Goal: Task Accomplishment & Management: Use online tool/utility

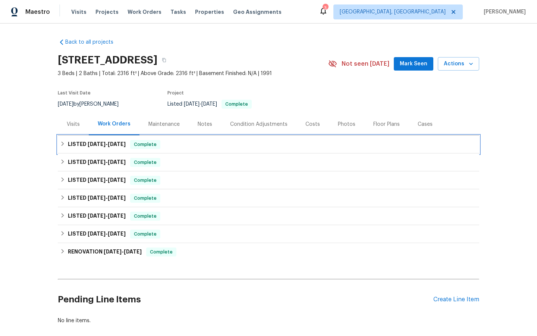
click at [152, 143] on span "Complete" at bounding box center [145, 144] width 29 height 7
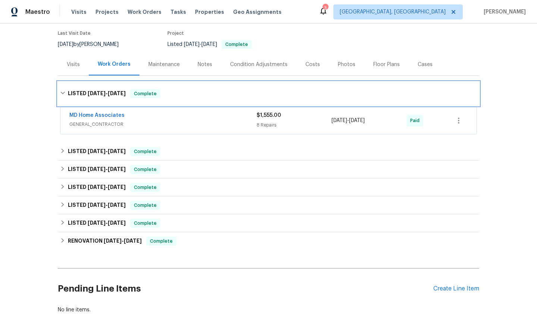
scroll to position [62, 0]
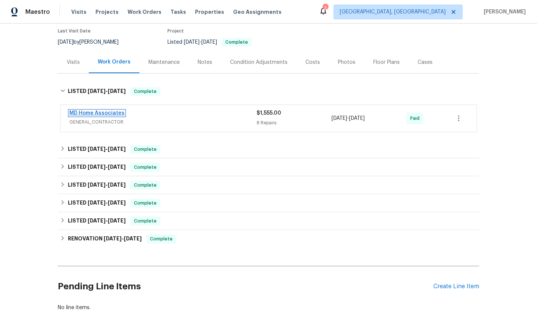
click at [93, 113] on link "MD Home Associates" at bounding box center [96, 112] width 55 height 5
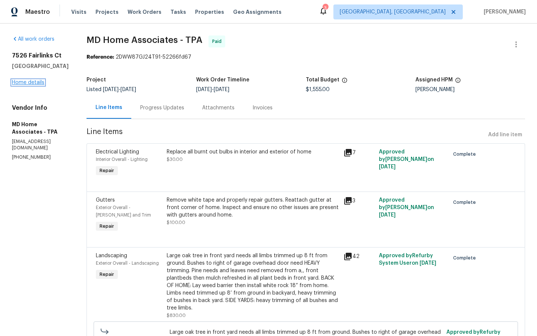
click at [30, 83] on link "Home details" at bounding box center [28, 82] width 32 height 5
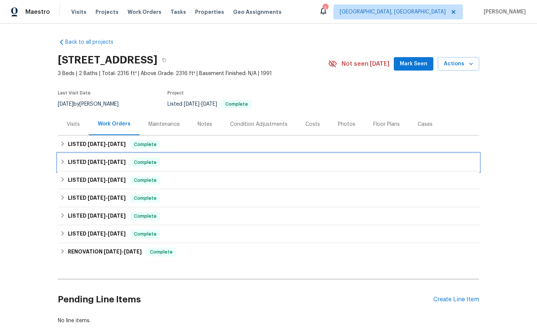
click at [144, 162] on span "Complete" at bounding box center [145, 162] width 29 height 7
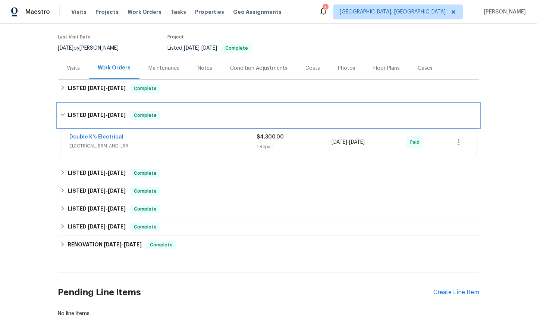
scroll to position [56, 0]
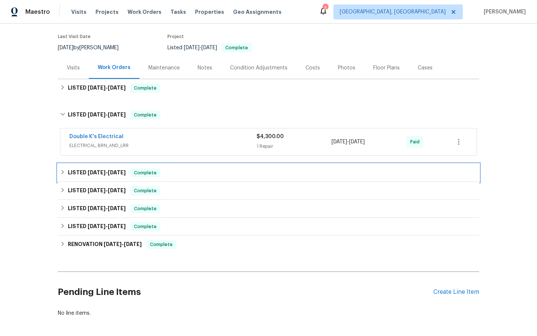
click at [147, 170] on span "Complete" at bounding box center [145, 172] width 29 height 7
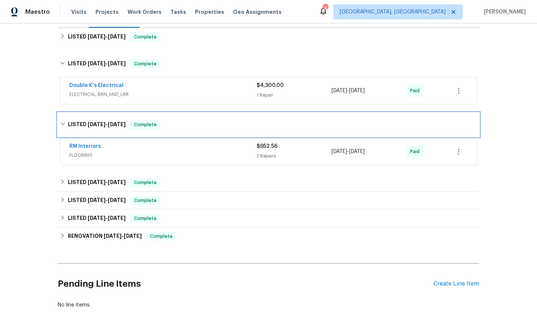
scroll to position [131, 0]
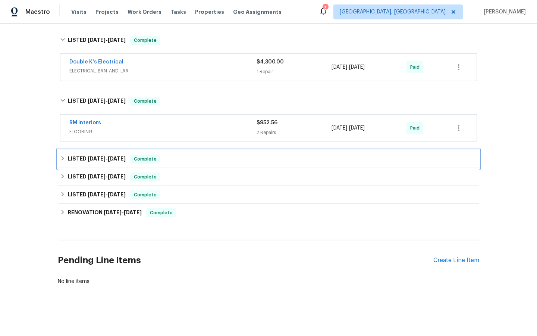
click at [144, 160] on span "Complete" at bounding box center [145, 158] width 29 height 7
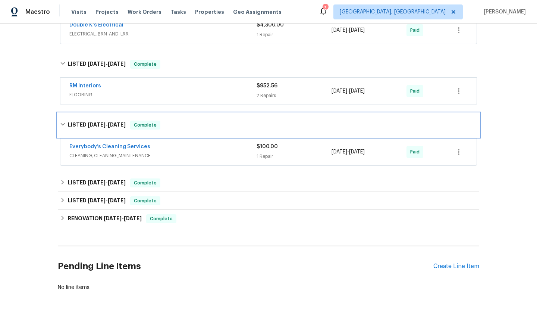
scroll to position [174, 0]
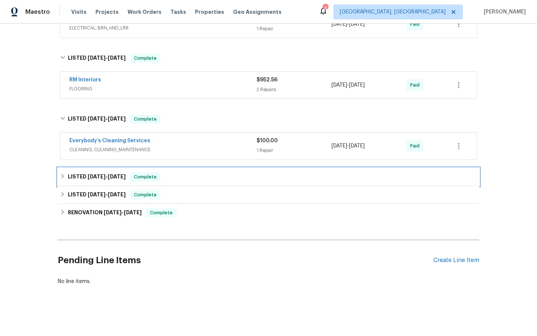
click at [150, 174] on span "Complete" at bounding box center [145, 176] width 29 height 7
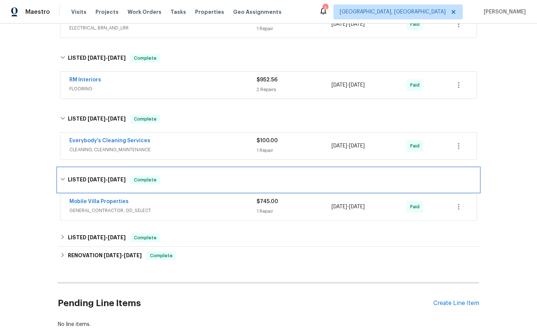
scroll to position [217, 0]
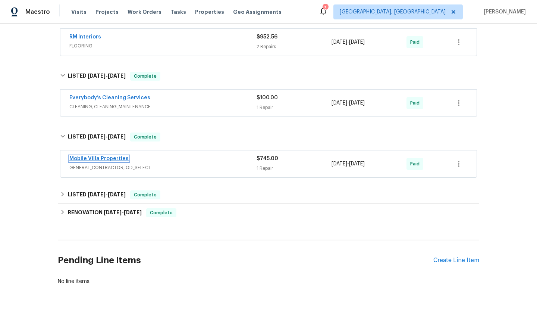
click at [103, 157] on link "Mobile Villa Properties" at bounding box center [98, 158] width 59 height 5
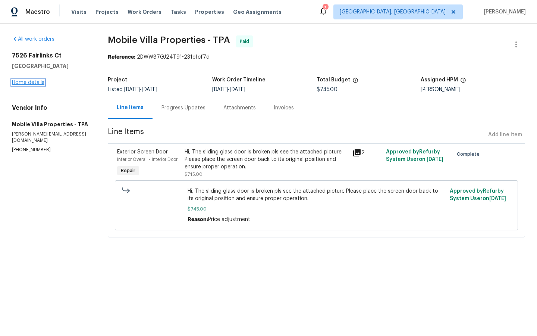
click at [28, 82] on link "Home details" at bounding box center [28, 82] width 32 height 5
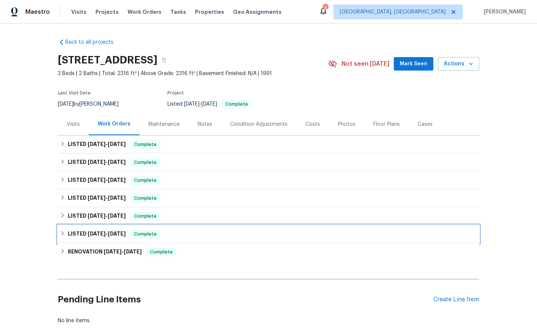
click at [140, 235] on span "Complete" at bounding box center [145, 233] width 29 height 7
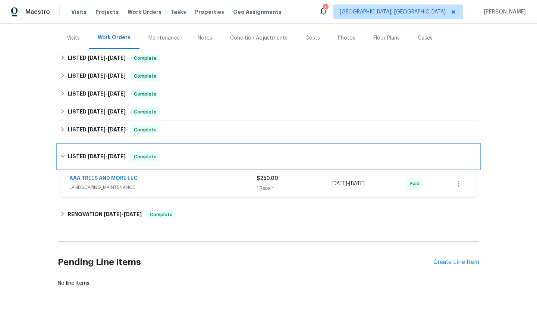
scroll to position [88, 0]
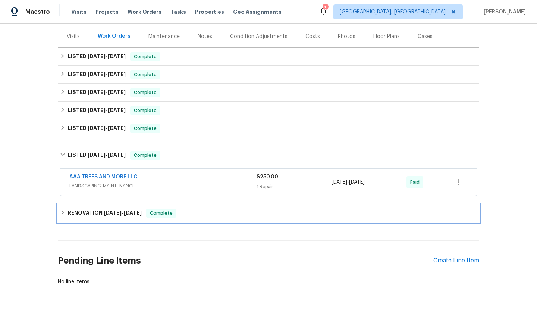
click at [162, 216] on span "Complete" at bounding box center [161, 212] width 29 height 7
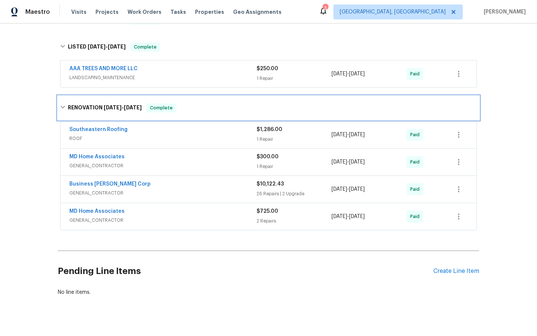
scroll to position [201, 0]
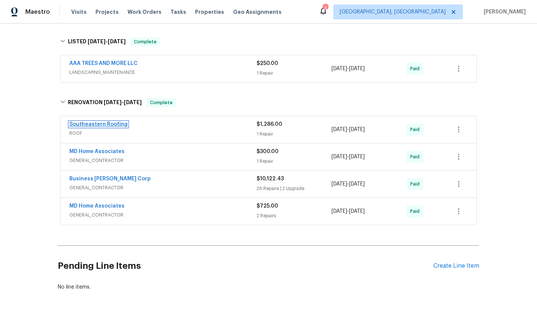
click at [98, 124] on link "Southeastern Roofing" at bounding box center [98, 124] width 58 height 5
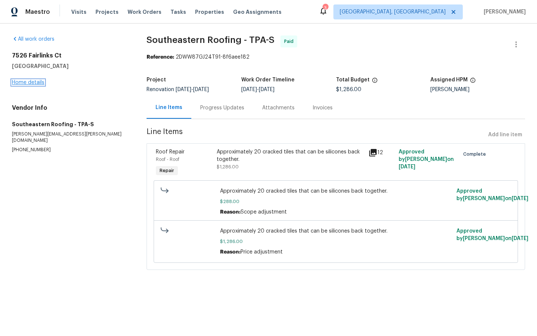
click at [23, 83] on link "Home details" at bounding box center [28, 82] width 32 height 5
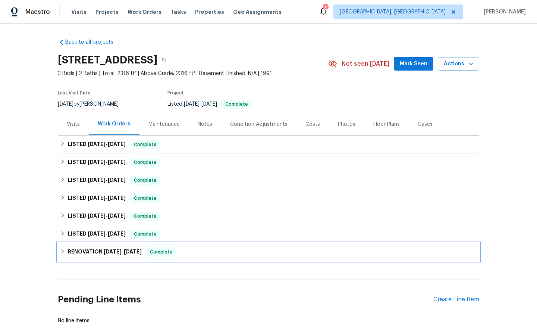
click at [163, 253] on span "Complete" at bounding box center [161, 251] width 29 height 7
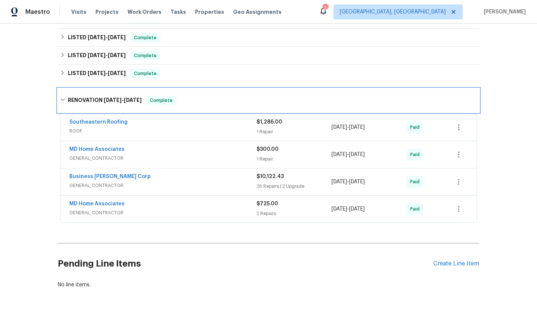
scroll to position [161, 0]
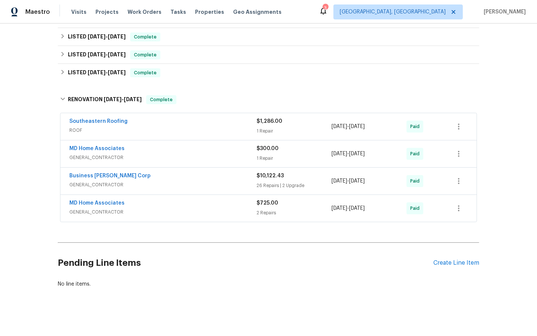
click at [269, 175] on span "$10,122.43" at bounding box center [270, 175] width 27 height 5
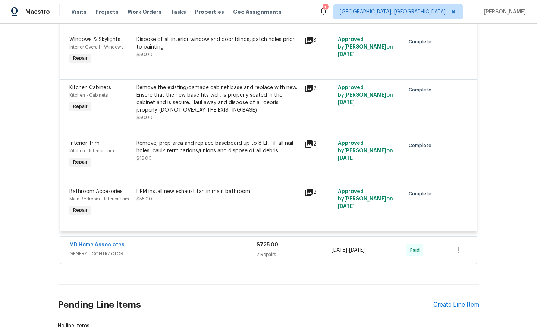
scroll to position [1874, 0]
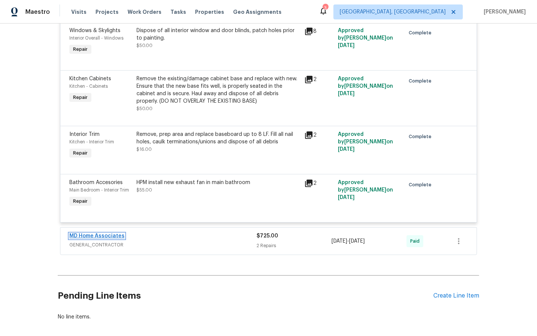
click at [97, 238] on link "MD Home Associates" at bounding box center [96, 235] width 55 height 5
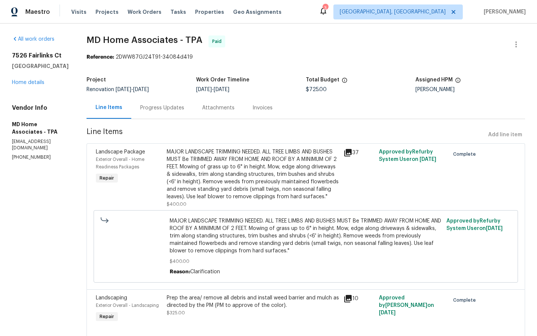
scroll to position [31, 0]
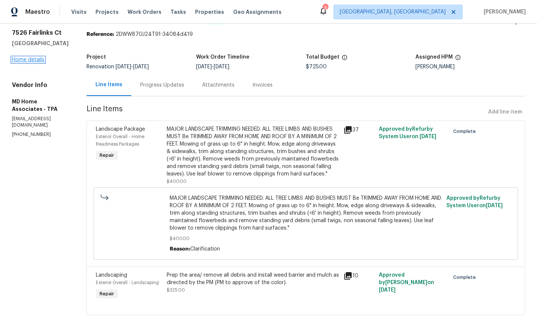
click at [29, 57] on link "Home details" at bounding box center [28, 59] width 32 height 5
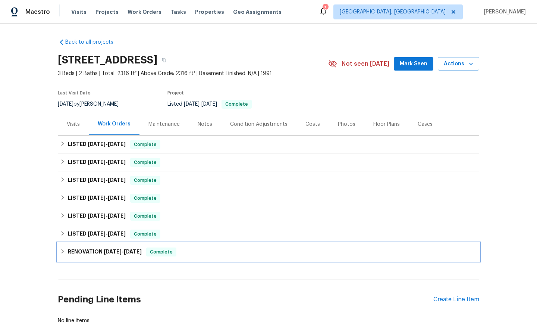
click at [169, 253] on span "Complete" at bounding box center [161, 251] width 29 height 7
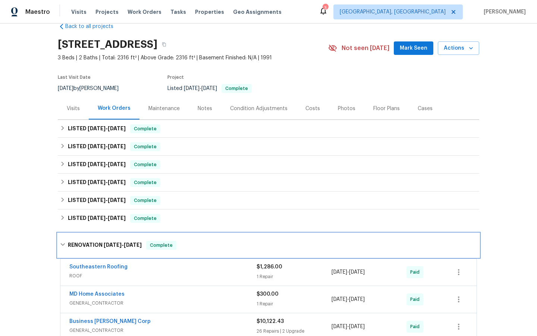
scroll to position [164, 0]
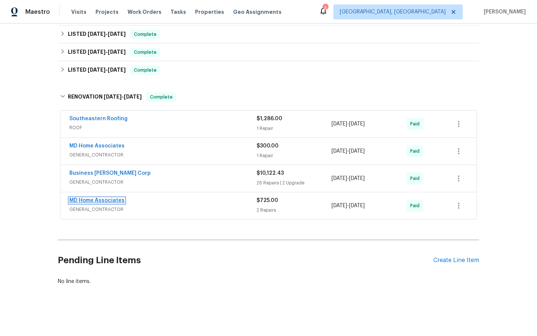
click at [93, 200] on link "MD Home Associates" at bounding box center [96, 200] width 55 height 5
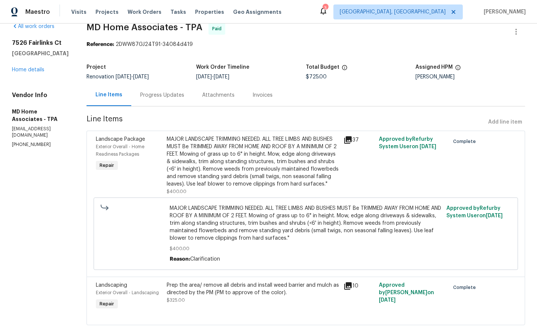
scroll to position [31, 0]
